Goal: Transaction & Acquisition: Purchase product/service

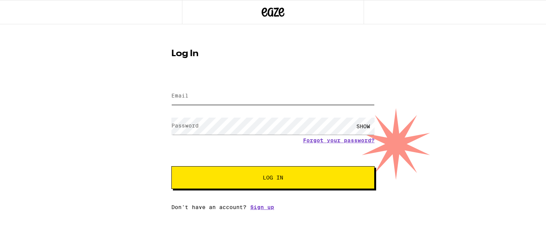
click at [246, 92] on input "Email" at bounding box center [272, 96] width 203 height 17
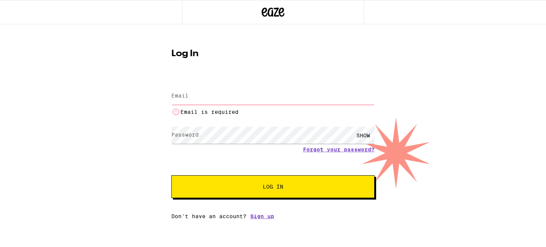
type input "[EMAIL_ADDRESS][DOMAIN_NAME]"
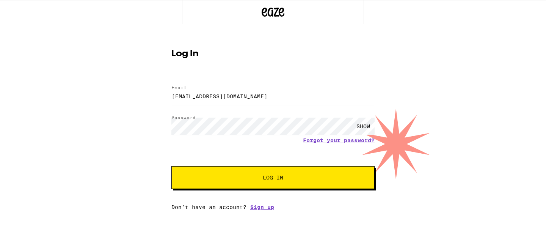
click at [275, 180] on span "Log In" at bounding box center [273, 177] width 20 height 5
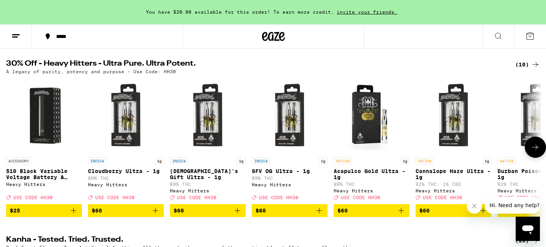
scroll to position [250, 0]
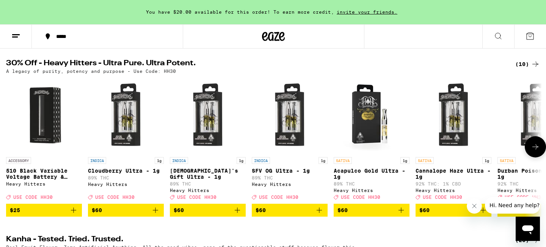
click at [536, 149] on icon at bounding box center [536, 146] width 6 height 5
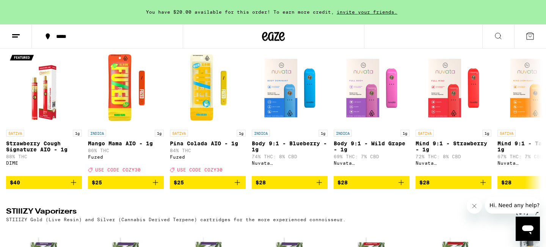
scroll to position [1397, 0]
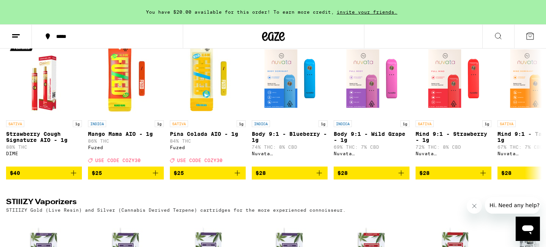
click at [526, 32] on div "(77)" at bounding box center [527, 27] width 25 height 9
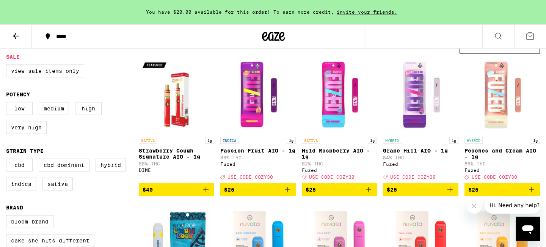
scroll to position [79, 0]
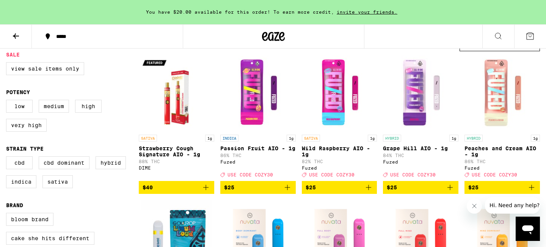
click at [287, 192] on icon "Add to bag" at bounding box center [287, 187] width 9 height 9
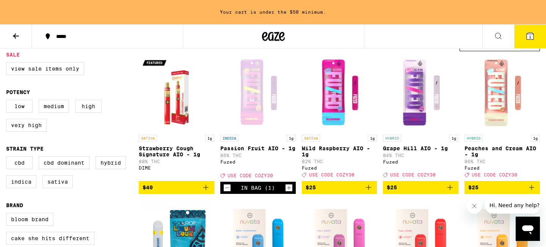
click at [449, 192] on icon "Add to bag" at bounding box center [450, 187] width 9 height 9
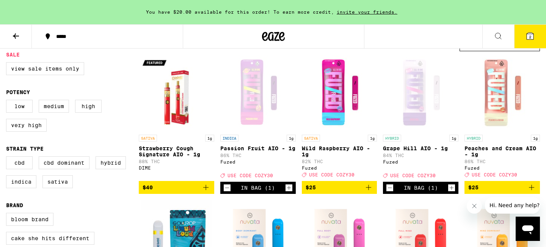
click at [532, 190] on icon "Add to bag" at bounding box center [531, 187] width 9 height 9
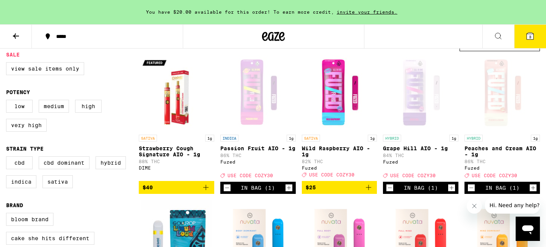
click at [529, 42] on button "3" at bounding box center [530, 37] width 32 height 24
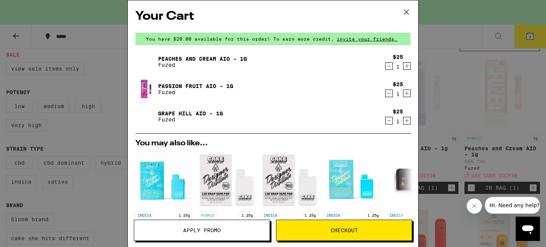
click at [228, 234] on button "Apply Promo" at bounding box center [202, 230] width 136 height 21
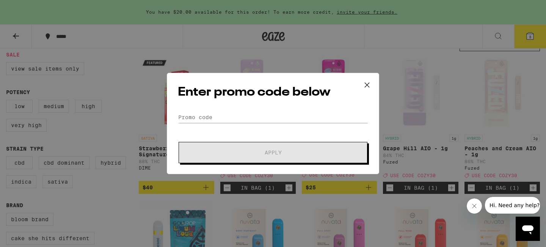
click at [236, 124] on form "Promo Code Apply" at bounding box center [273, 138] width 190 height 52
click at [236, 115] on input "Promo Code" at bounding box center [273, 117] width 190 height 11
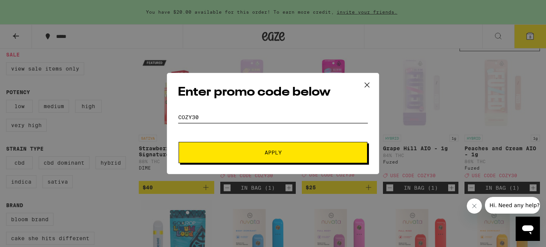
type input "cozy30"
click at [219, 156] on button "Apply" at bounding box center [273, 152] width 189 height 21
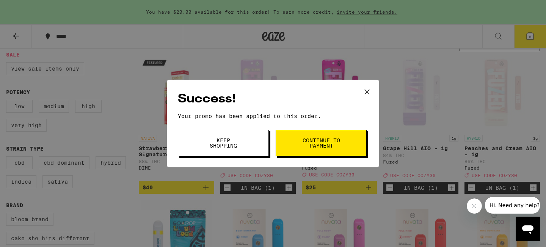
click at [239, 150] on button "Keep Shopping" at bounding box center [223, 143] width 91 height 27
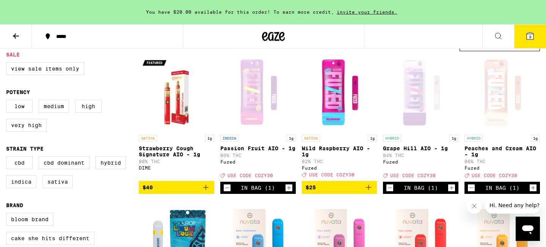
click at [533, 34] on icon at bounding box center [530, 36] width 7 height 7
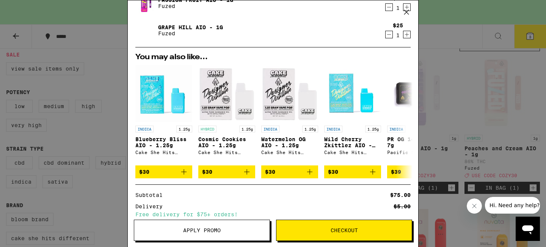
scroll to position [78, 0]
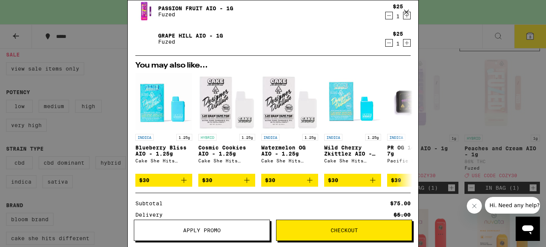
click at [408, 11] on icon at bounding box center [406, 11] width 11 height 11
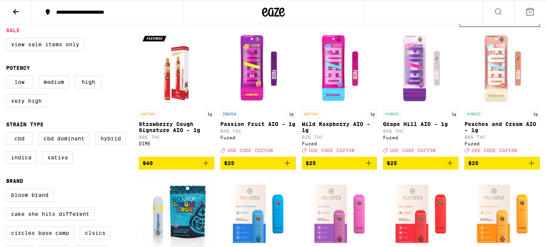
scroll to position [55, 0]
